Goal: Task Accomplishment & Management: Manage account settings

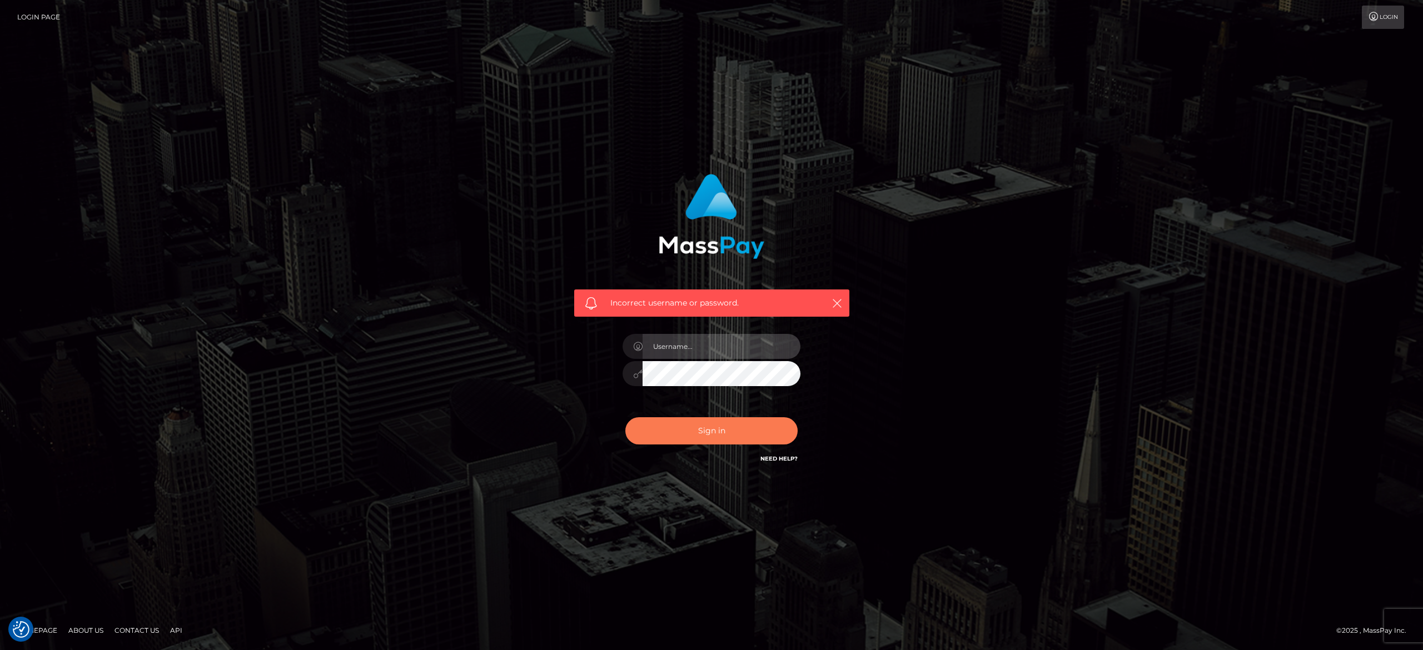
type input "[PERSON_NAME].[PERSON_NAME]"
click at [699, 440] on button "Sign in" at bounding box center [711, 430] width 172 height 27
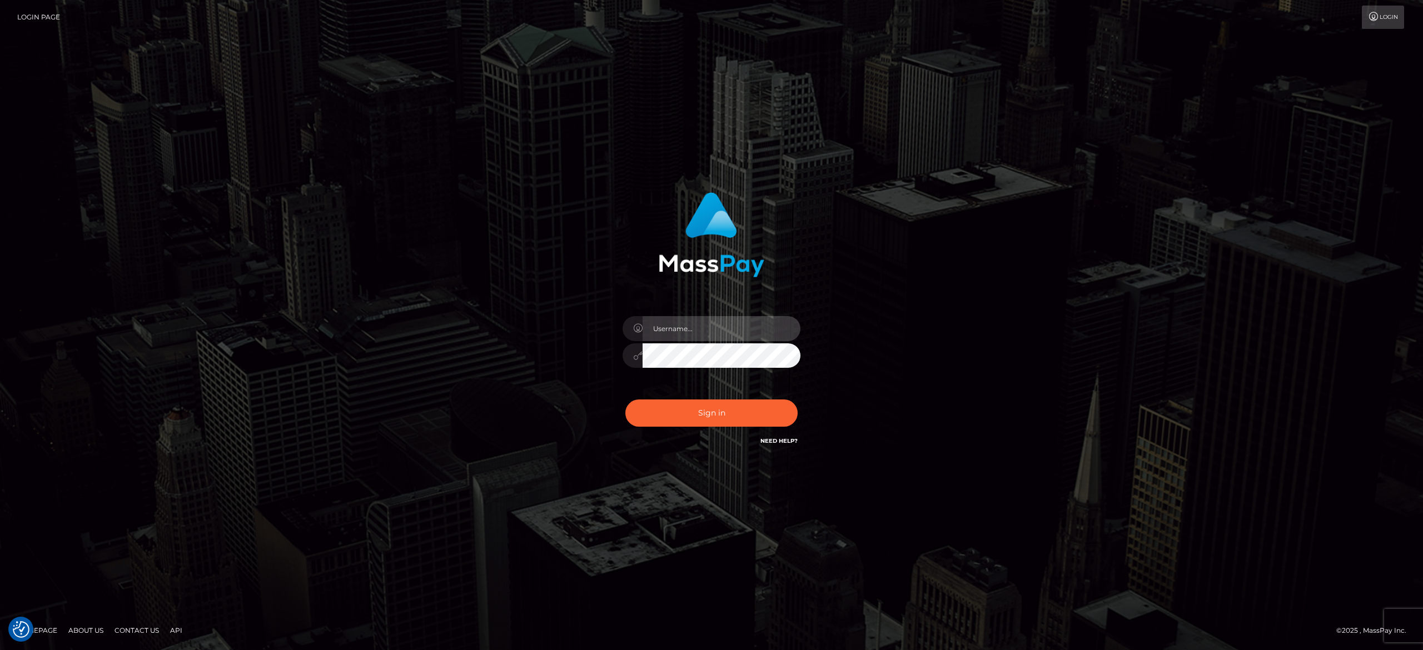
type input "alexandra.barbu"
click at [737, 413] on button "Sign in" at bounding box center [711, 413] width 172 height 27
type input "[PERSON_NAME].[PERSON_NAME]"
click at [730, 411] on button "Sign in" at bounding box center [711, 413] width 172 height 27
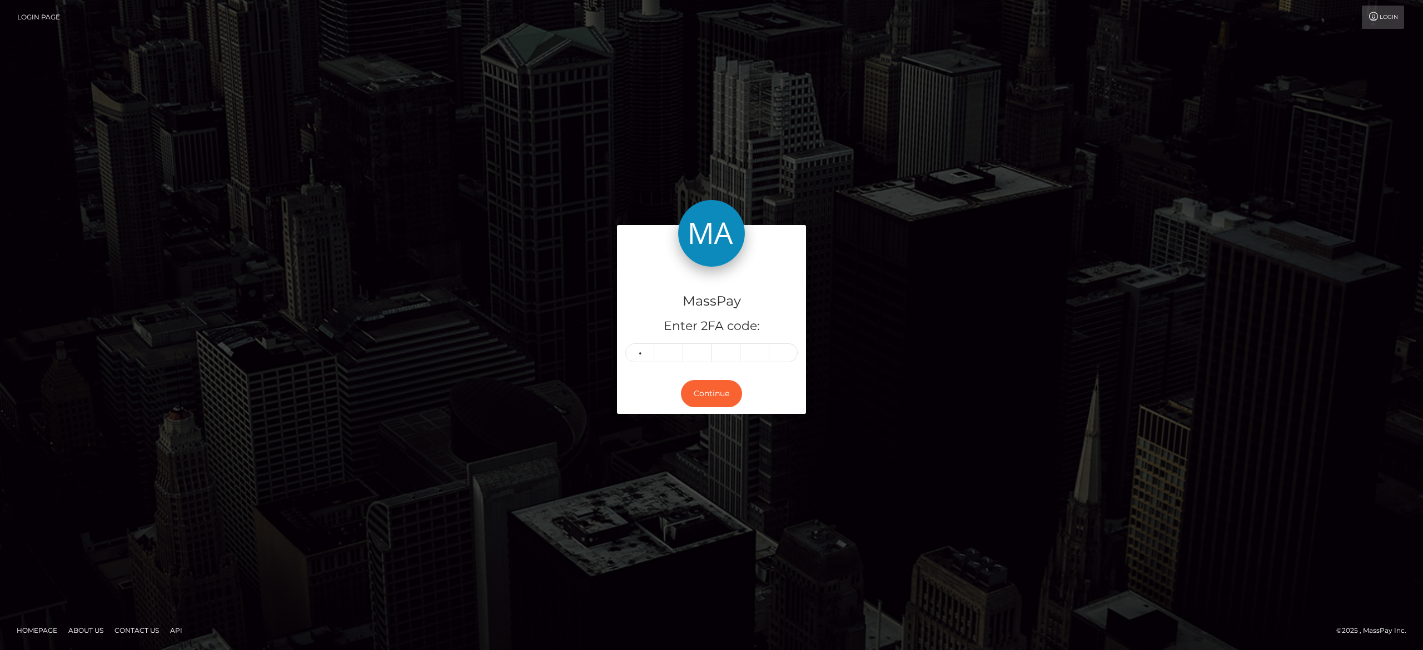
type input "2"
type input "7"
type input "9"
type input "5"
type input "0"
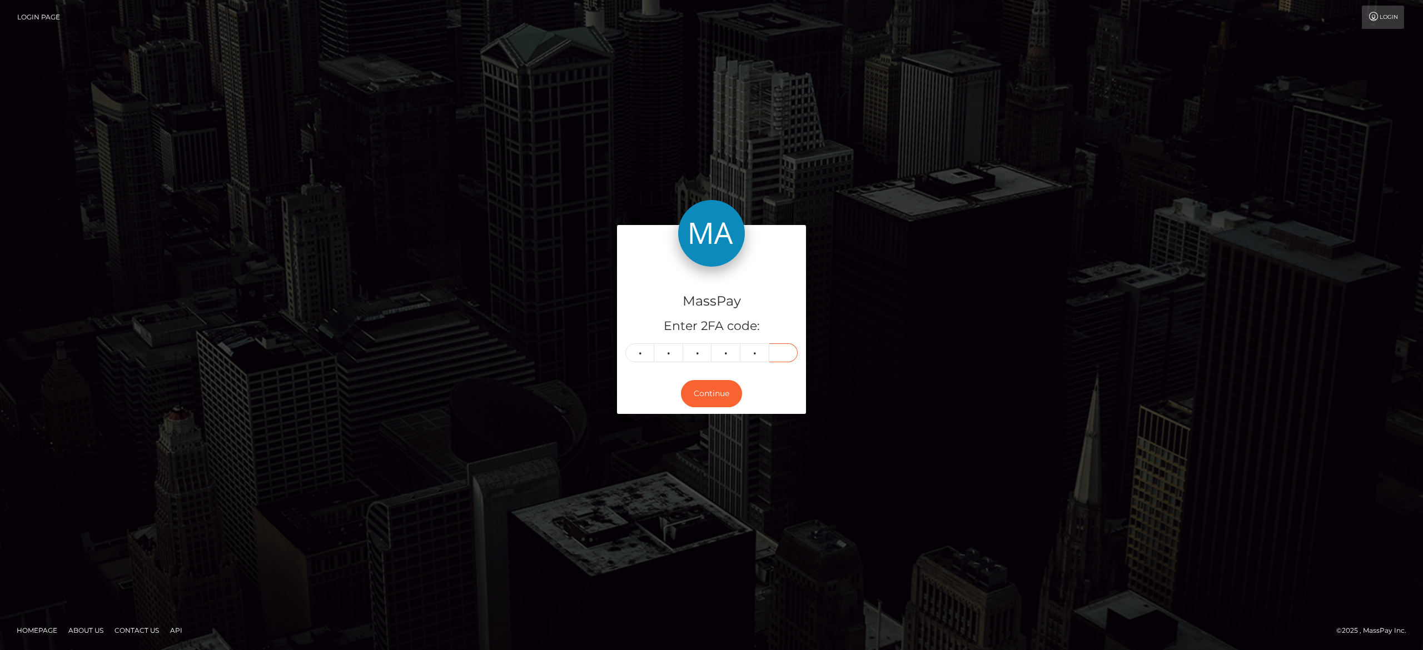
type input "6"
